Goal: Transaction & Acquisition: Book appointment/travel/reservation

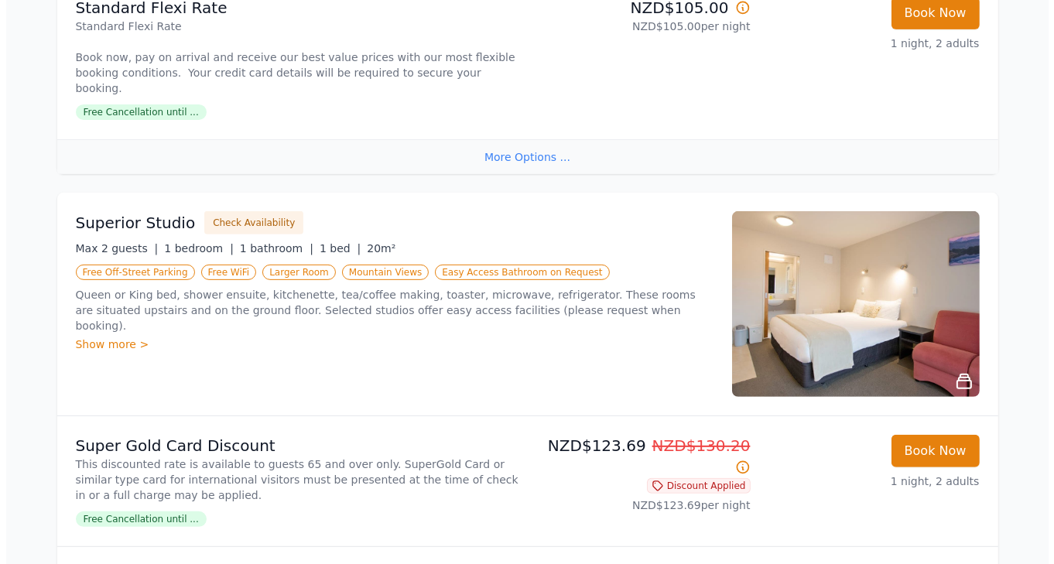
scroll to position [608, 0]
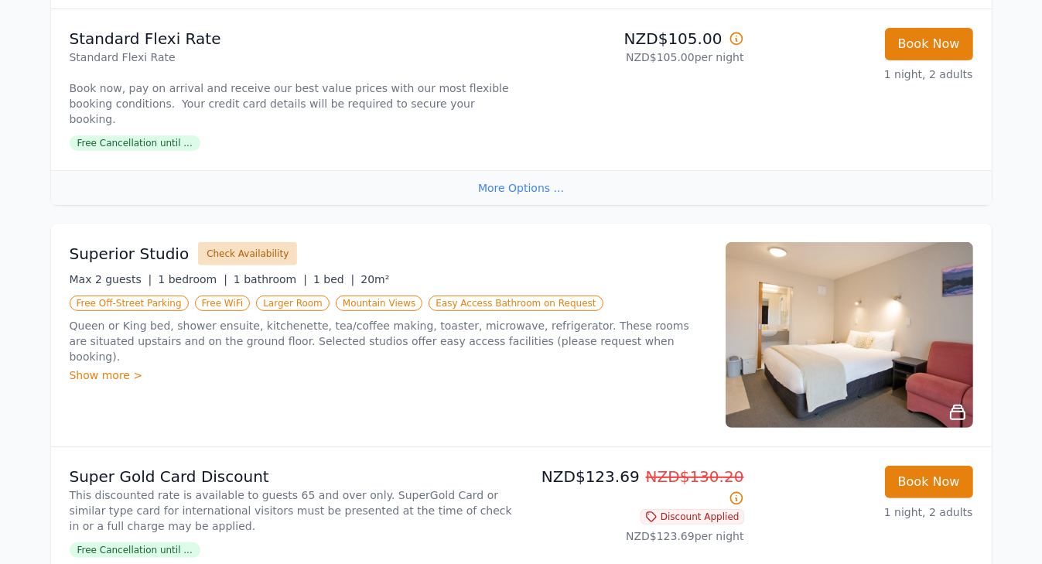
click at [237, 242] on button "Check Availability" at bounding box center [247, 253] width 99 height 23
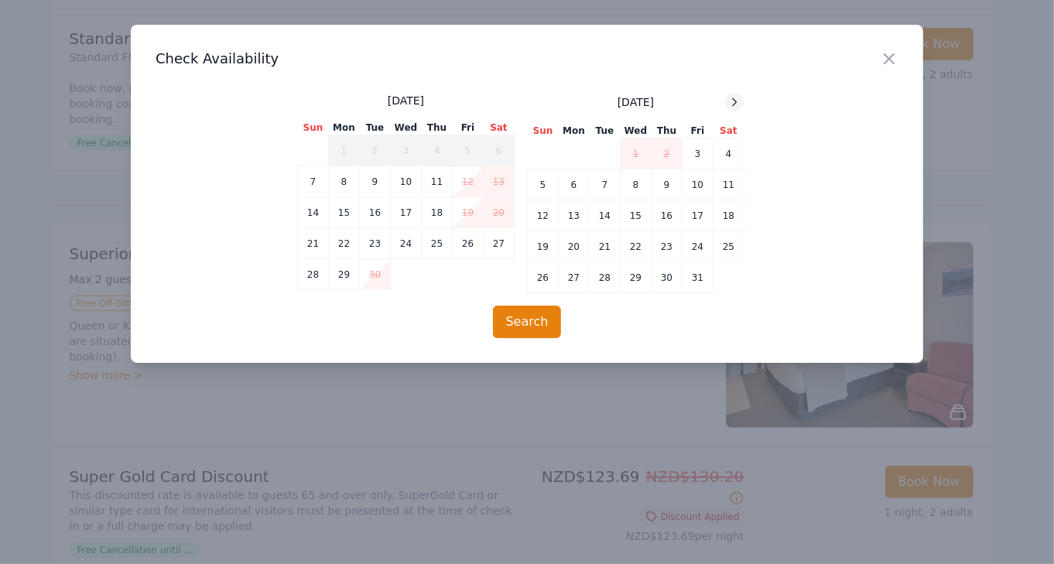
click at [734, 101] on icon at bounding box center [734, 102] width 12 height 12
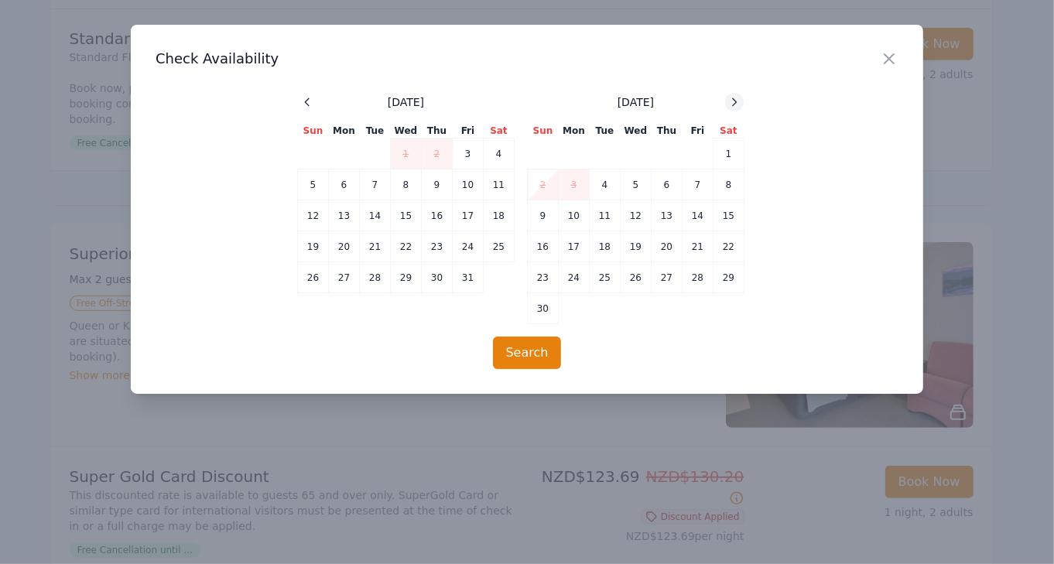
click at [734, 101] on icon at bounding box center [734, 102] width 12 height 12
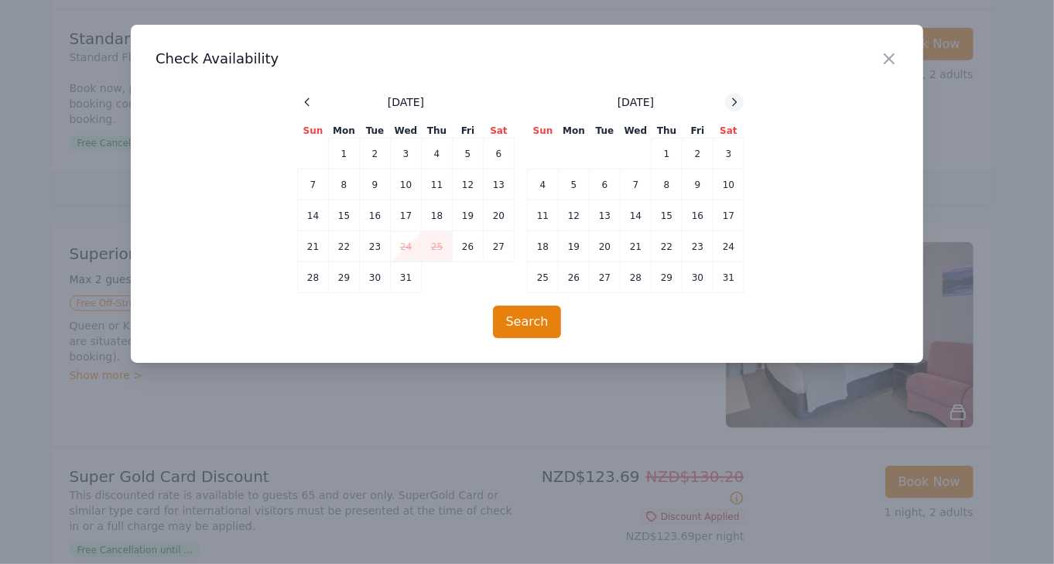
click at [734, 101] on icon at bounding box center [734, 102] width 12 height 12
click at [727, 152] on td "7" at bounding box center [728, 154] width 31 height 31
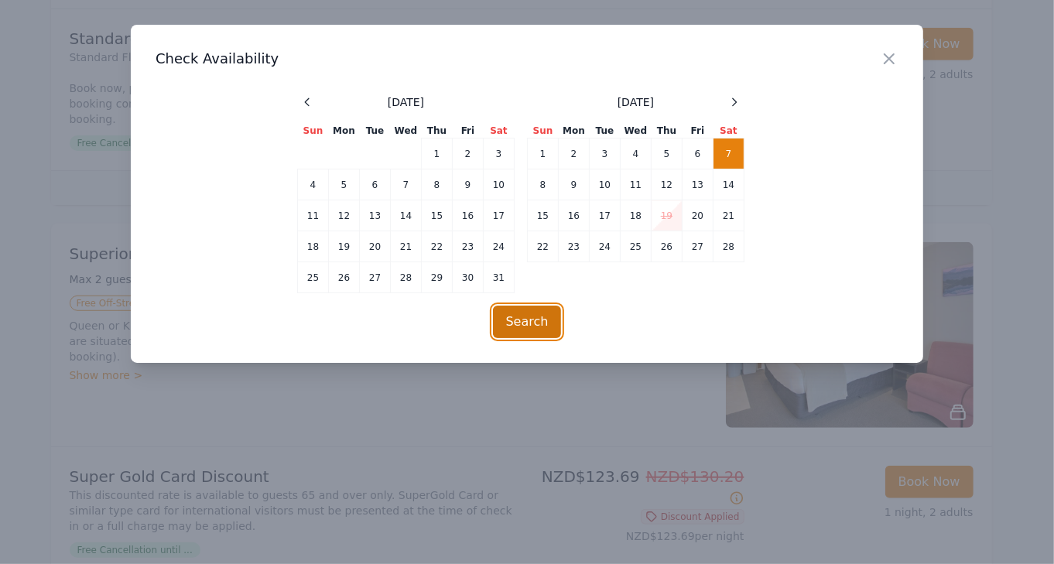
click at [538, 318] on button "Search" at bounding box center [527, 322] width 69 height 32
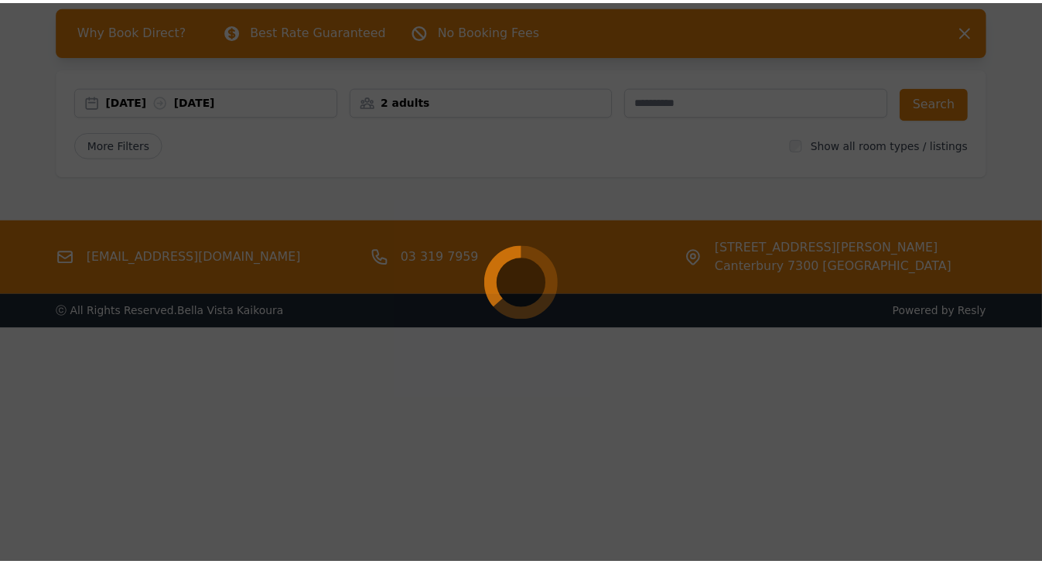
scroll to position [74, 0]
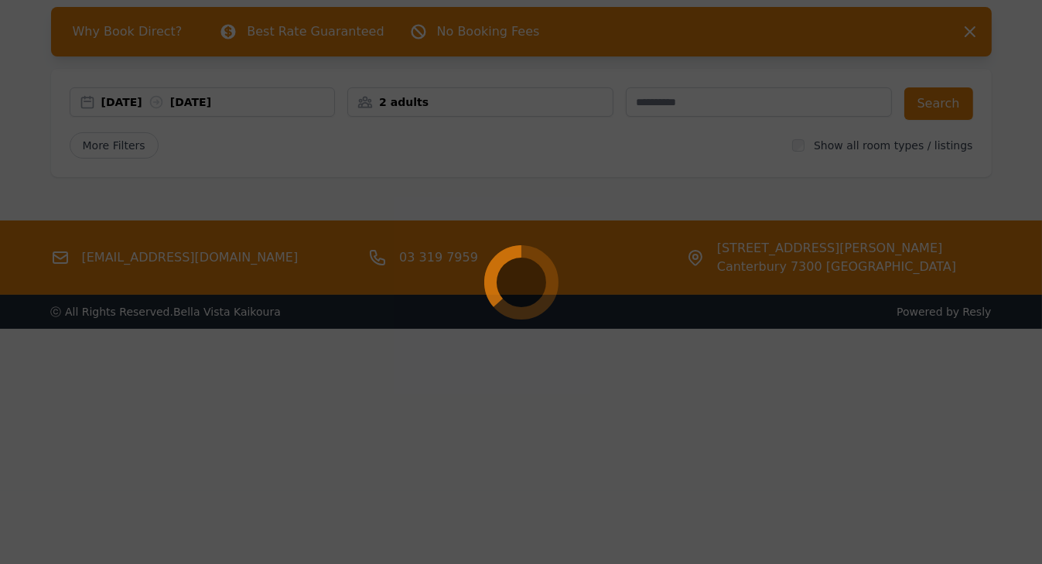
click at [717, 462] on div at bounding box center [521, 282] width 1042 height 564
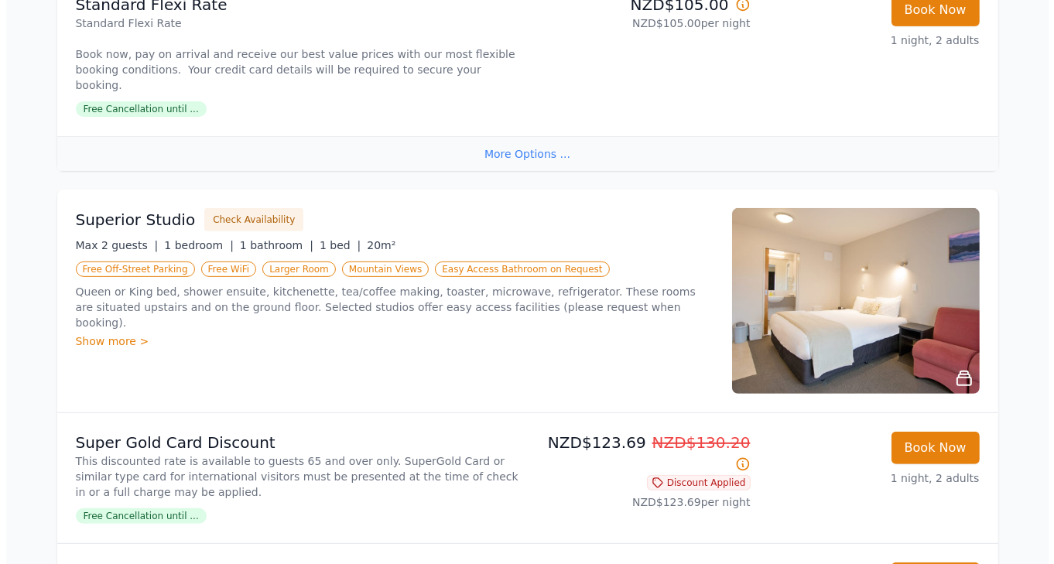
scroll to position [650, 0]
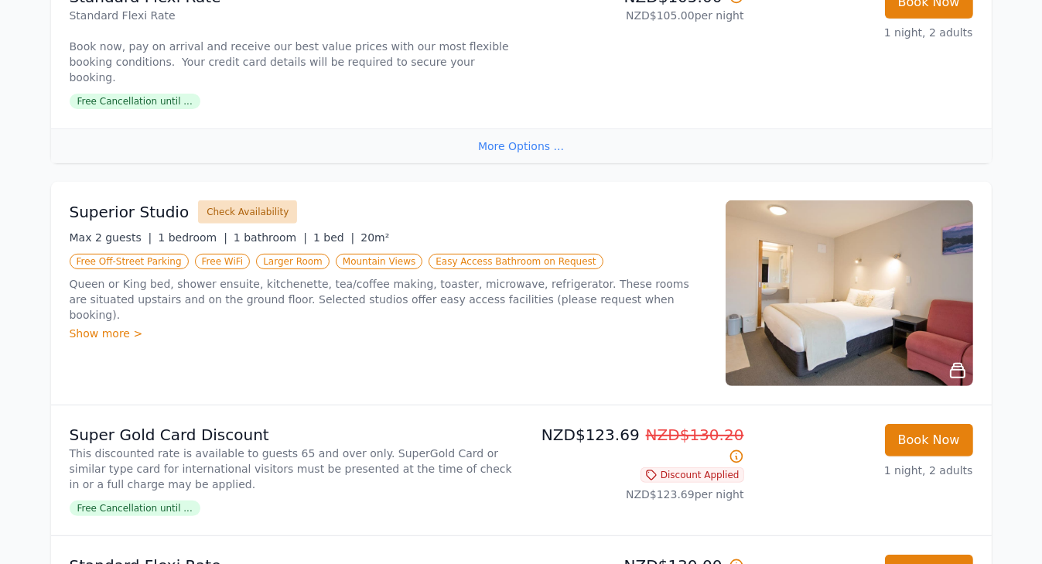
click at [242, 200] on button "Check Availability" at bounding box center [247, 211] width 99 height 23
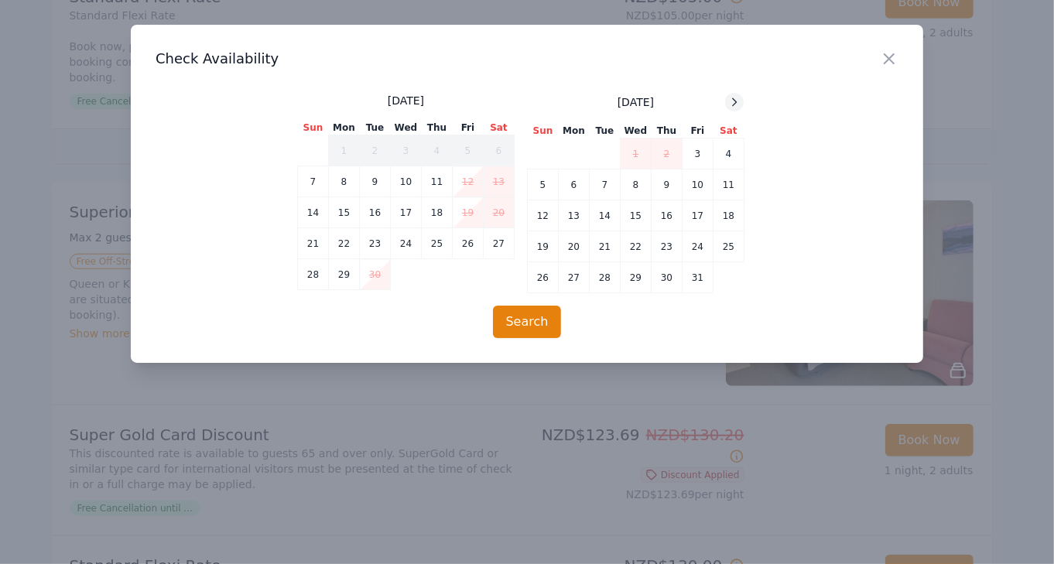
click at [735, 102] on icon at bounding box center [734, 102] width 12 height 12
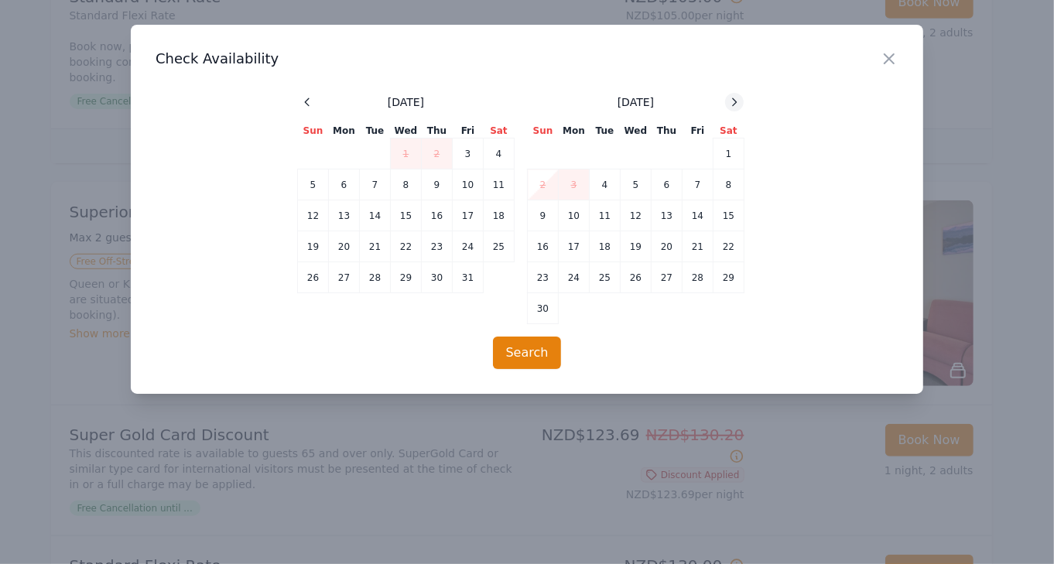
click at [735, 102] on icon at bounding box center [734, 102] width 12 height 12
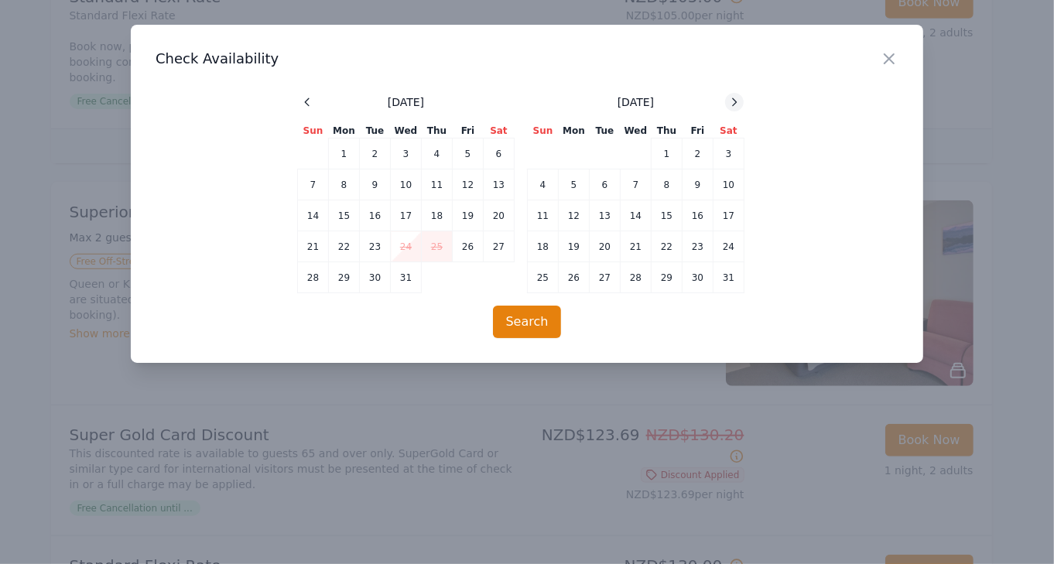
click at [735, 102] on icon at bounding box center [734, 102] width 12 height 12
click at [727, 152] on td "7" at bounding box center [728, 154] width 31 height 31
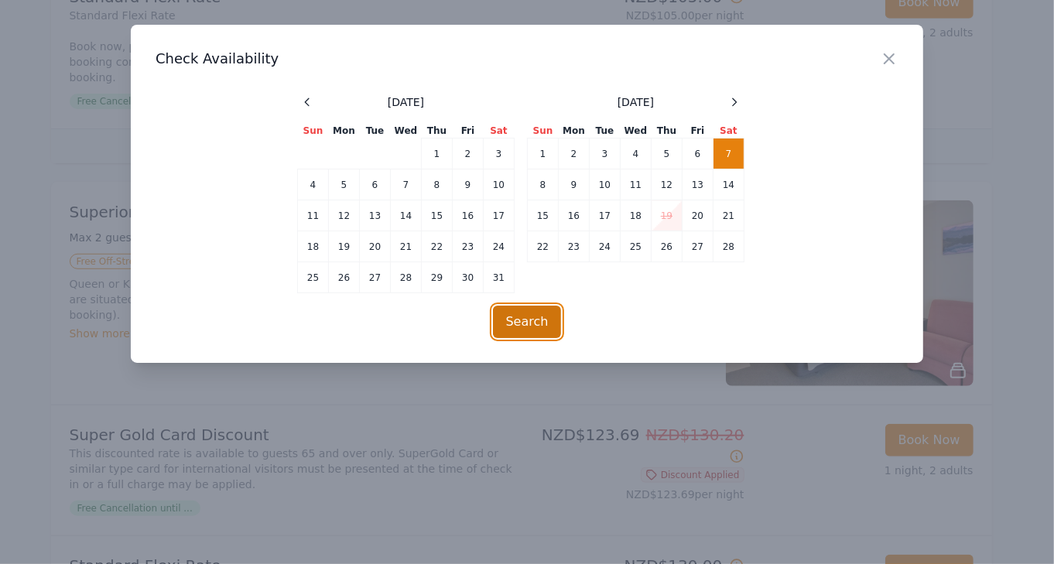
click at [532, 316] on button "Search" at bounding box center [527, 322] width 69 height 32
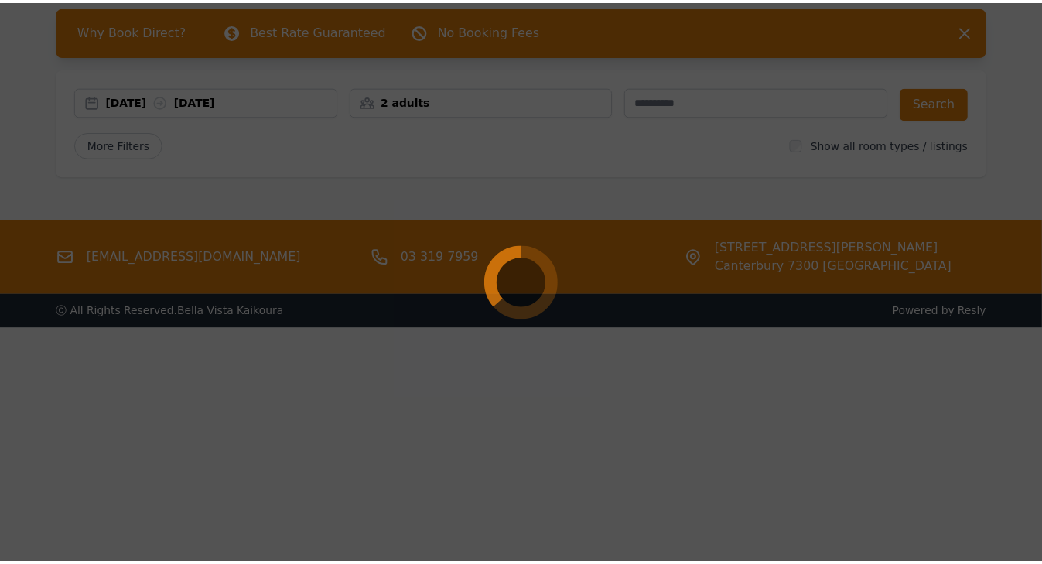
scroll to position [74, 0]
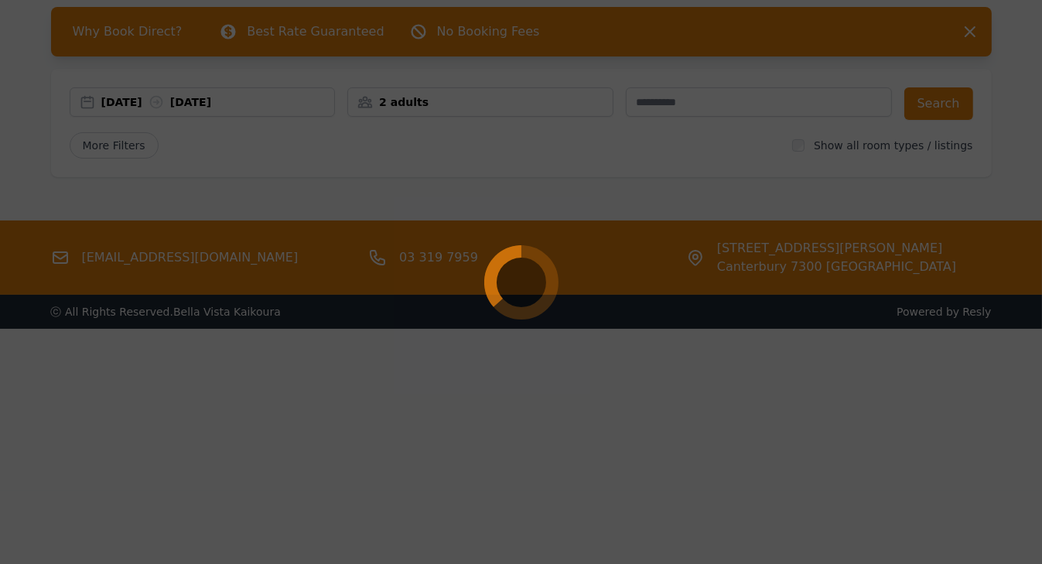
click at [693, 494] on div at bounding box center [521, 282] width 1042 height 564
click at [770, 451] on div at bounding box center [521, 282] width 1042 height 564
